Goal: Information Seeking & Learning: Learn about a topic

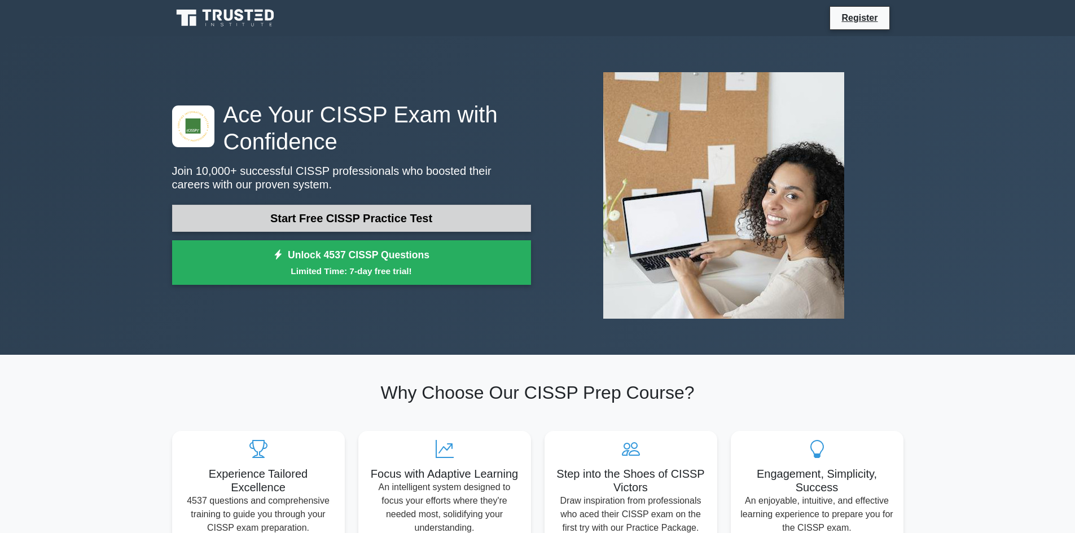
click at [313, 215] on link "Start Free CISSP Practice Test" at bounding box center [351, 218] width 359 height 27
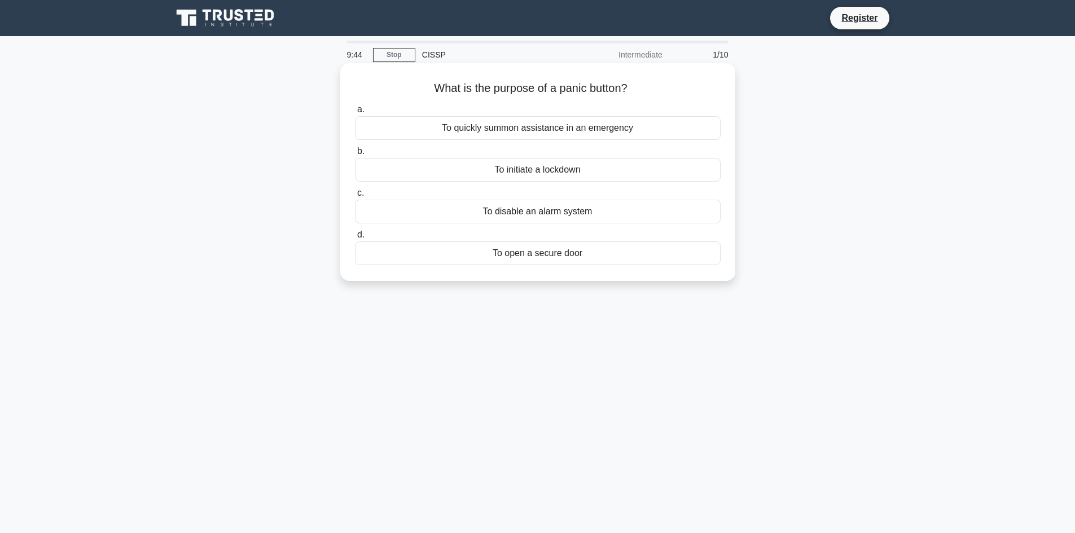
click at [485, 129] on div "To quickly summon assistance in an emergency" at bounding box center [538, 128] width 366 height 24
click at [355, 113] on input "a. To quickly summon assistance in an emergency" at bounding box center [355, 109] width 0 height 7
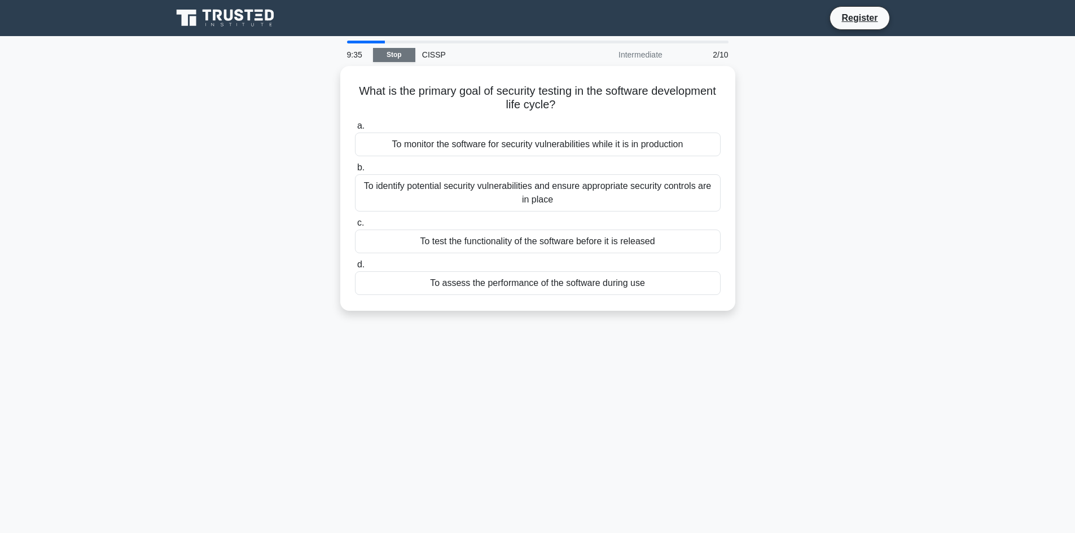
click at [393, 58] on link "Stop" at bounding box center [394, 55] width 42 height 14
